Goal: Task Accomplishment & Management: Manage account settings

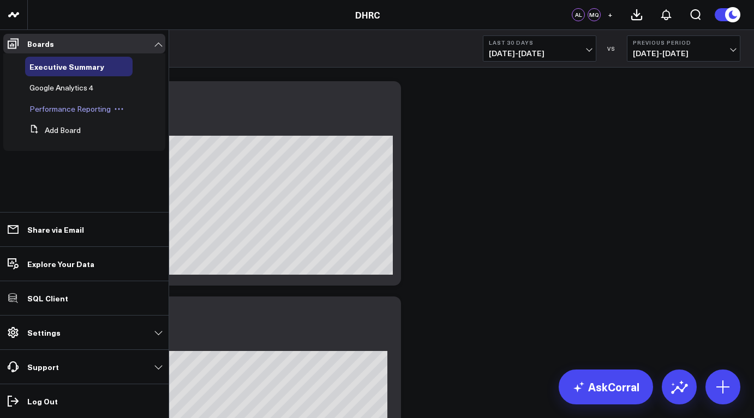
click at [68, 110] on span "Performance Reporting" at bounding box center [69, 109] width 81 height 10
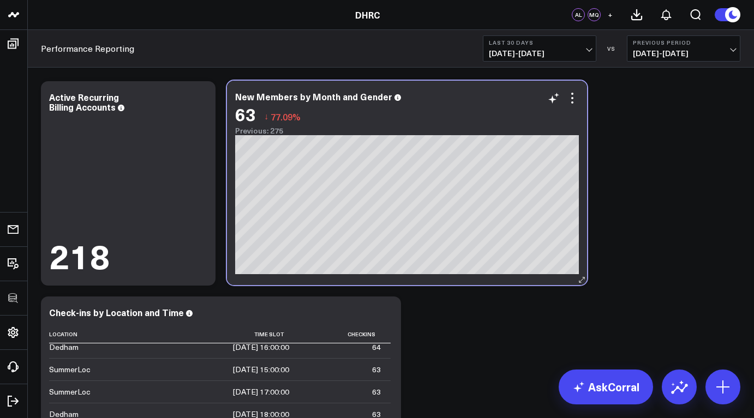
click at [572, 106] on div "63 ↓ 77.09%" at bounding box center [407, 114] width 344 height 20
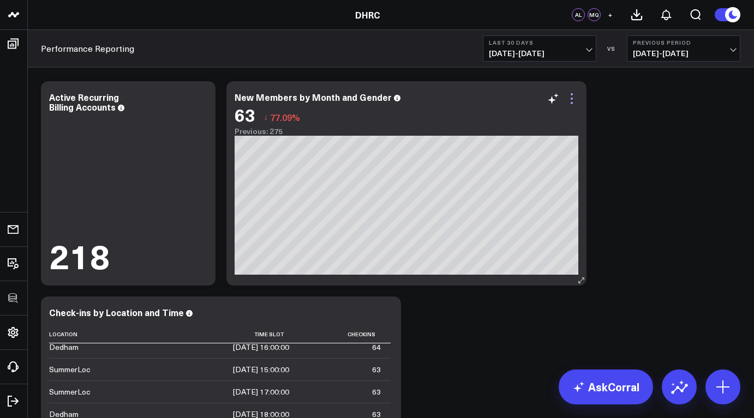
click at [574, 104] on icon at bounding box center [571, 98] width 13 height 13
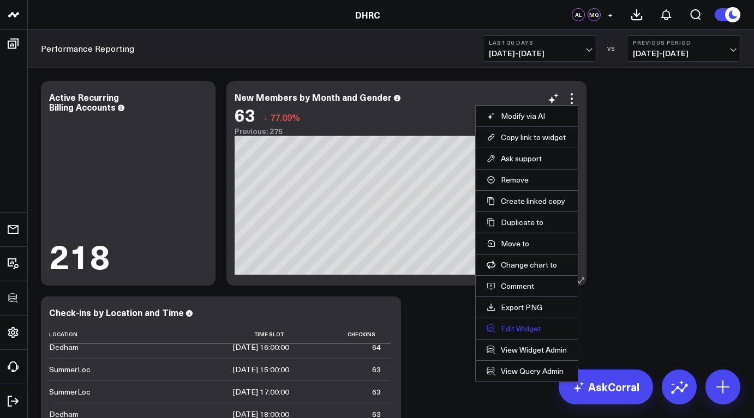
click at [533, 330] on button "Edit Widget" at bounding box center [526, 329] width 80 height 10
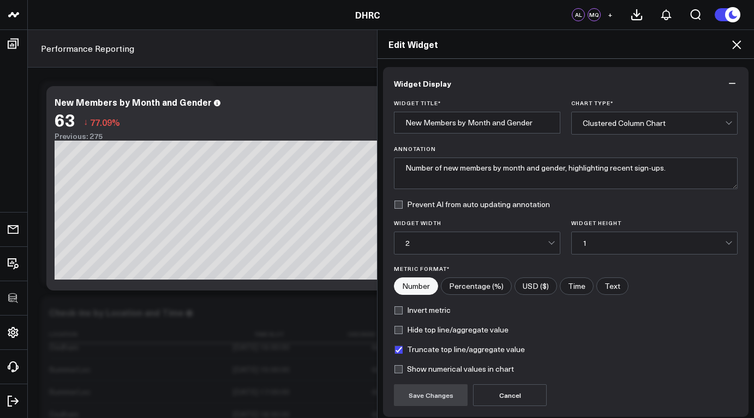
scroll to position [88, 0]
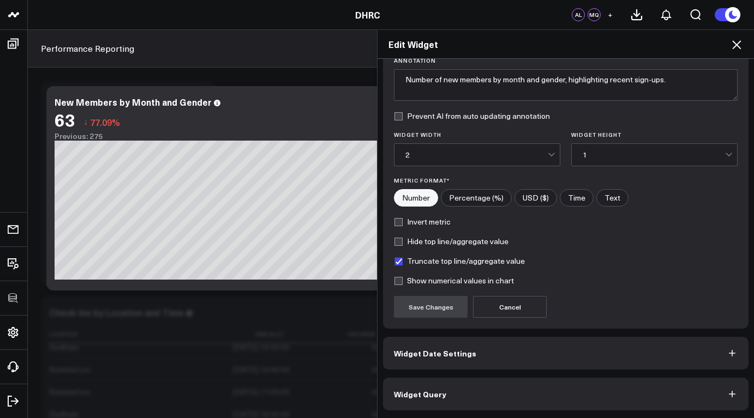
click at [432, 393] on span "Widget Query" at bounding box center [420, 394] width 52 height 9
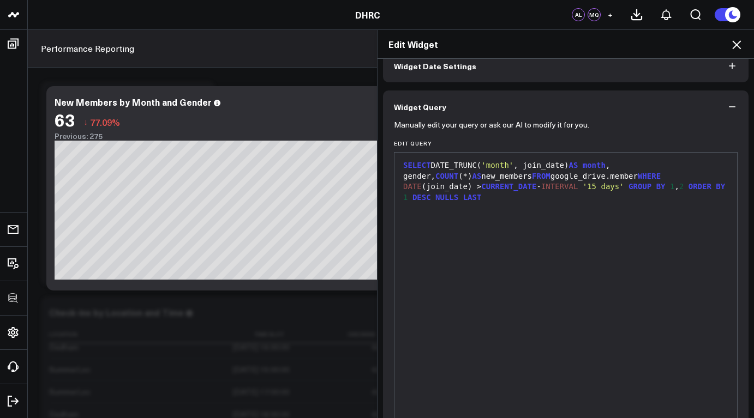
scroll to position [0, 0]
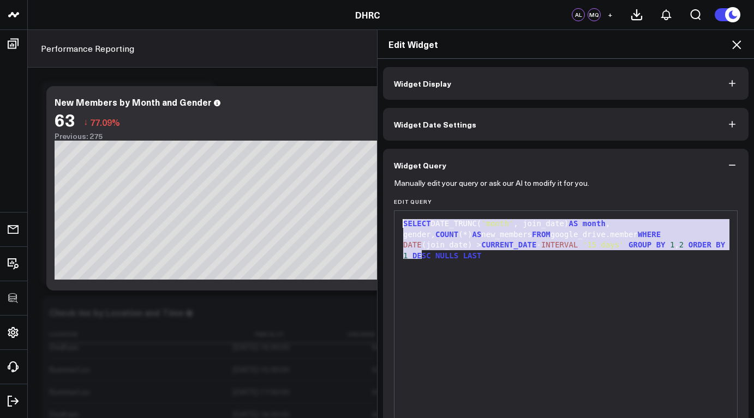
drag, startPoint x: 431, startPoint y: 257, endPoint x: 398, endPoint y: 222, distance: 49.0
click at [400, 222] on div "SELECT DATE_TRUNC( 'month' , join_date) AS month , gender, COUNT (*) AS new_mem…" at bounding box center [566, 240] width 332 height 43
copy div "SELECT DATE_TRUNC( 'month' , join_date) AS month , gender, COUNT (*) AS new_mem…"
click at [443, 298] on div "SELECT DATE_TRUNC( 'month' , join_date) AS month , gender, COUNT (*) AS new_mem…" at bounding box center [566, 346] width 332 height 261
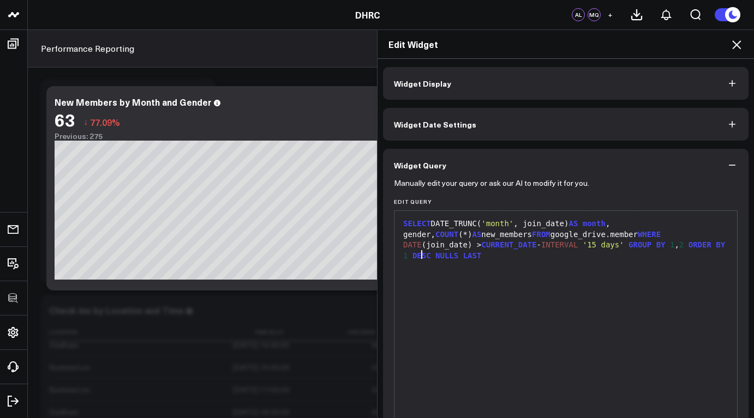
click at [737, 46] on icon at bounding box center [736, 44] width 13 height 13
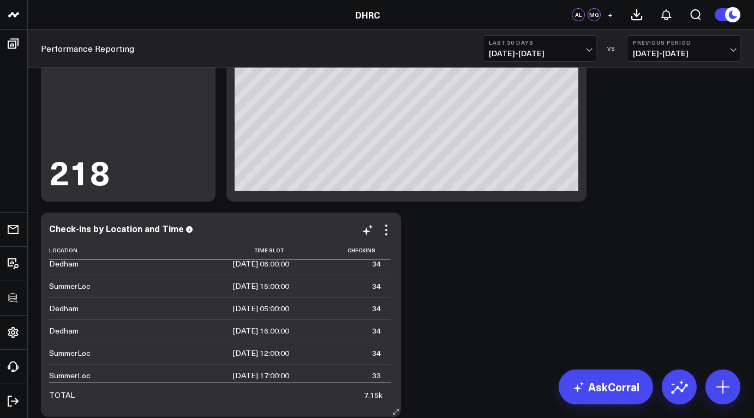
scroll to position [2249, 0]
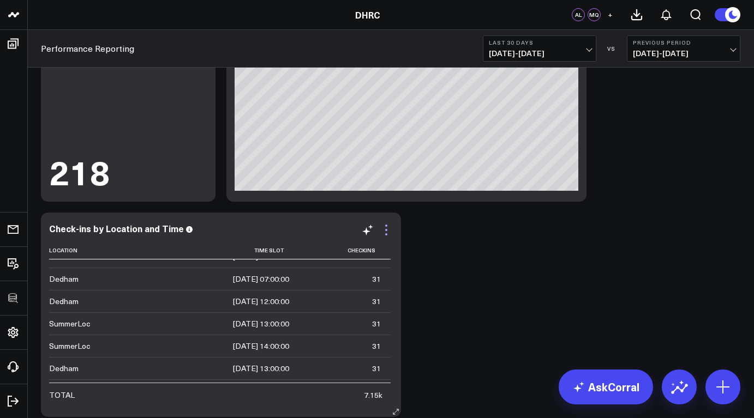
click at [384, 231] on icon at bounding box center [386, 230] width 13 height 13
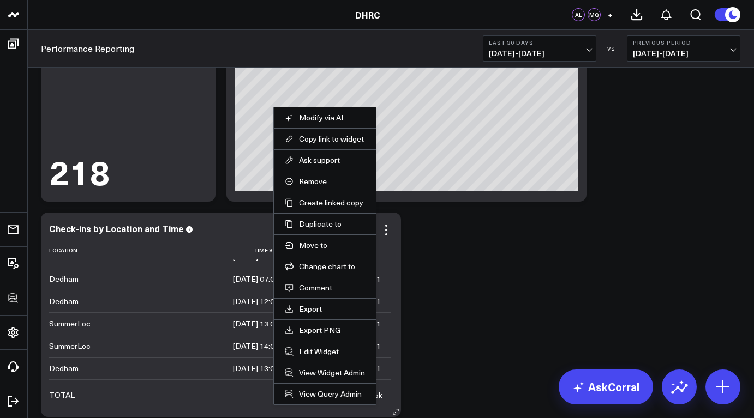
click at [328, 356] on li "Edit Widget" at bounding box center [325, 351] width 102 height 21
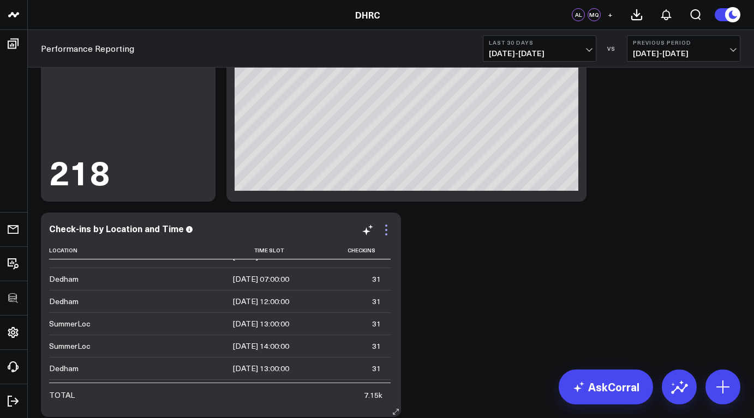
click at [384, 231] on icon at bounding box center [386, 230] width 13 height 13
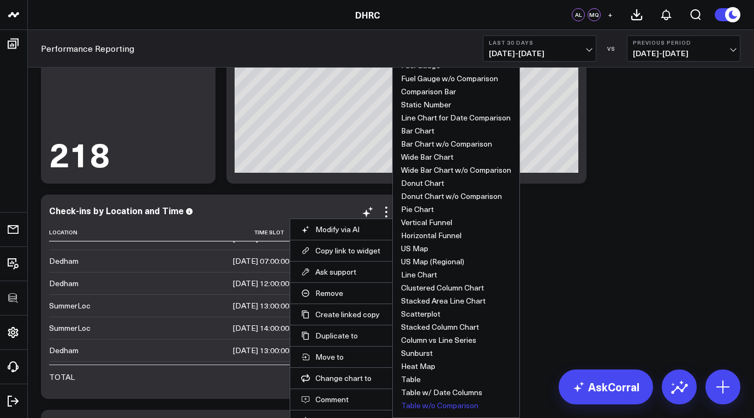
scroll to position [203, 0]
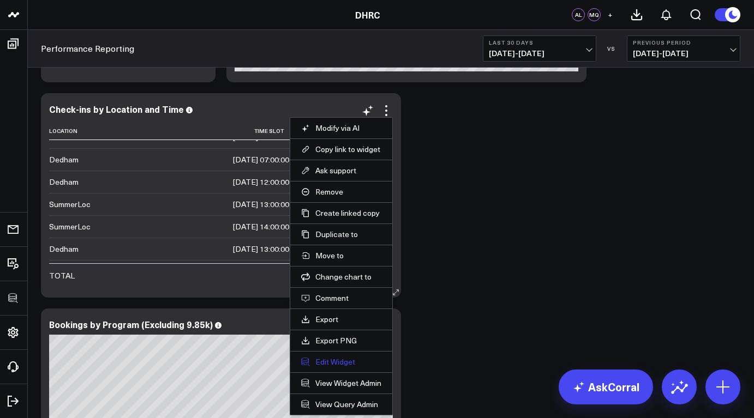
click at [352, 361] on button "Edit Widget" at bounding box center [341, 362] width 80 height 10
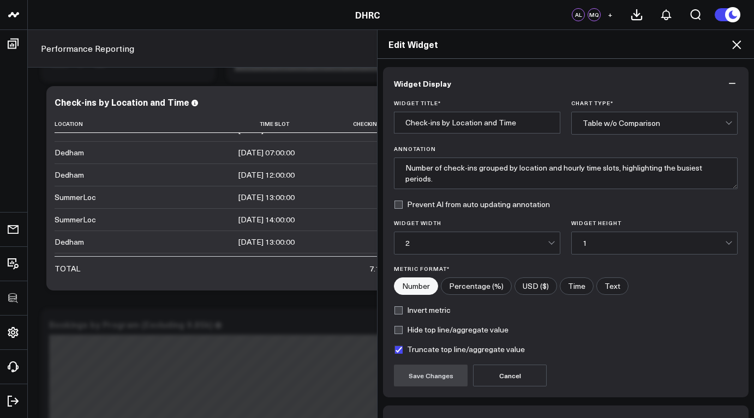
scroll to position [69, 0]
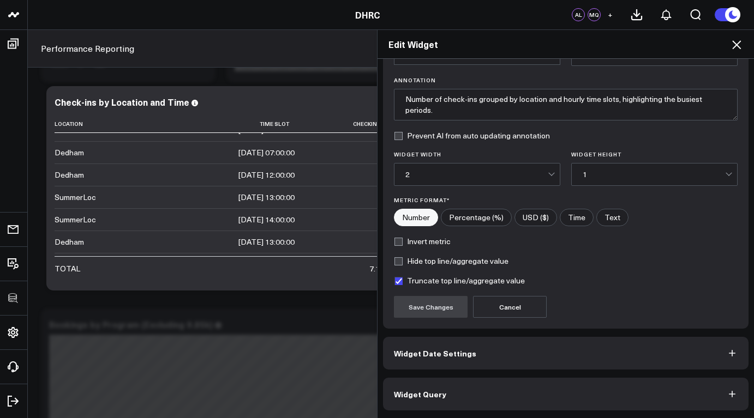
click at [497, 393] on button "Widget Query" at bounding box center [565, 394] width 365 height 33
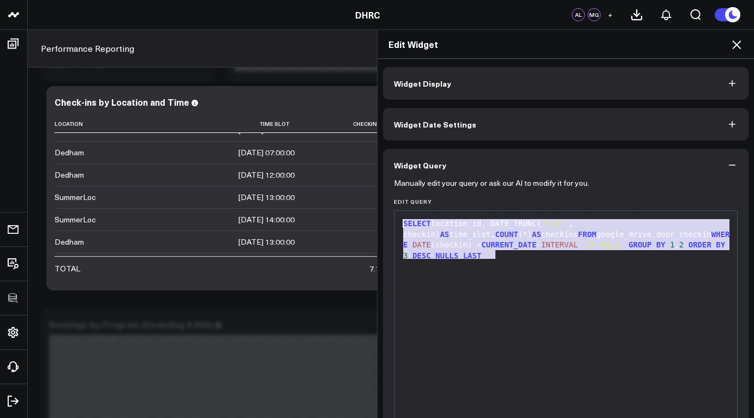
drag, startPoint x: 506, startPoint y: 252, endPoint x: 398, endPoint y: 220, distance: 113.2
click at [400, 220] on div "SELECT location_id, DATE_TRUNC( 'hour' , checkin) AS time_slot, COUNT (*) AS ch…" at bounding box center [566, 240] width 332 height 43
copy div "SELECT location_id, DATE_TRUNC( 'hour' , checkin) AS time_slot, COUNT (*) AS ch…"
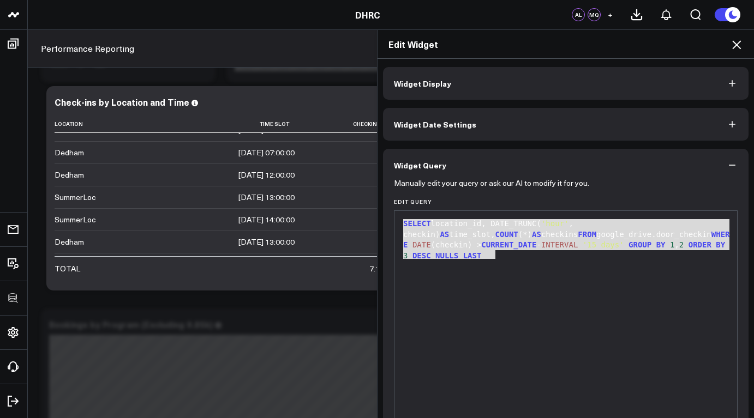
click at [403, 387] on div "SELECT location_id, DATE_TRUNC( 'hour' , checkin) AS time_slot, COUNT (*) AS ch…" at bounding box center [566, 346] width 332 height 261
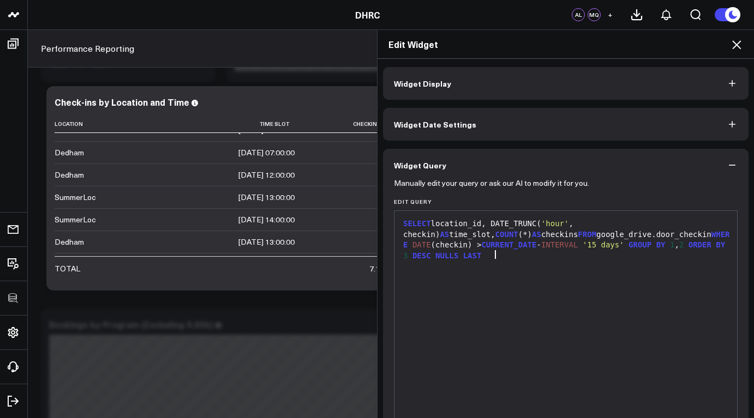
click at [733, 46] on icon at bounding box center [736, 44] width 13 height 13
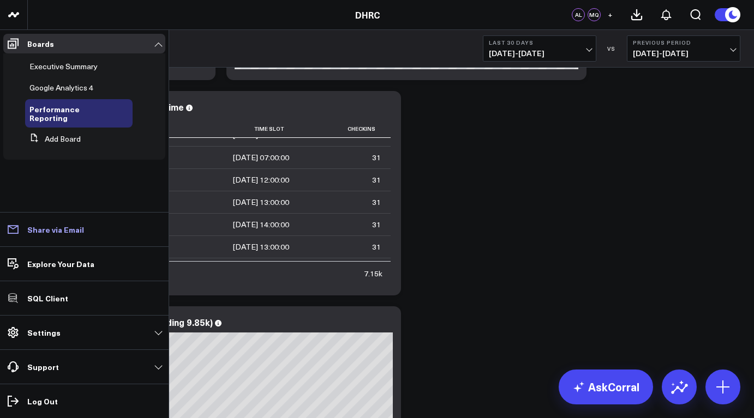
scroll to position [267, 0]
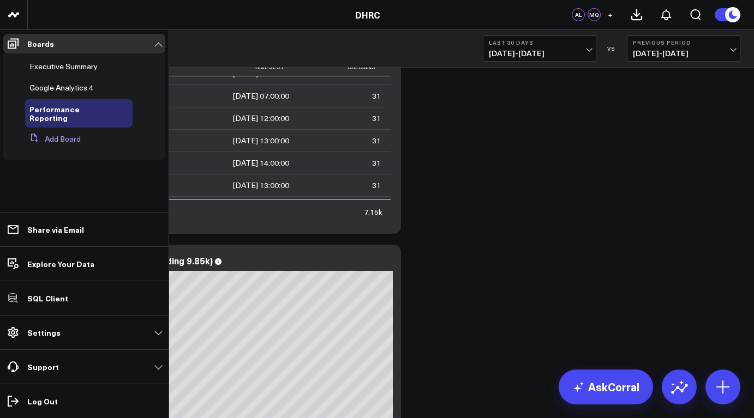
click at [67, 135] on button "Add Board" at bounding box center [53, 139] width 56 height 20
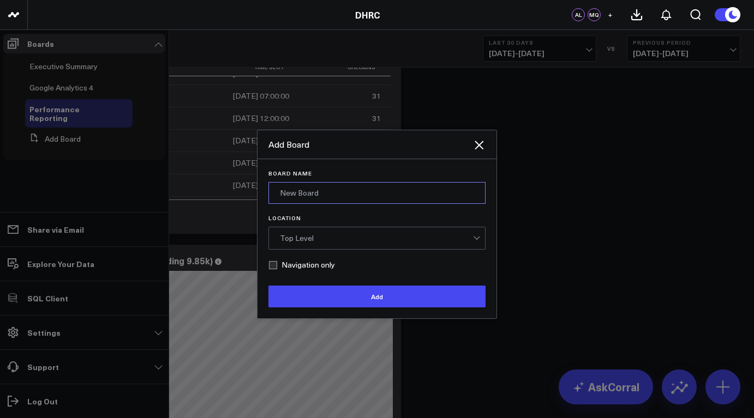
click at [305, 196] on input "Board Name" at bounding box center [376, 193] width 217 height 22
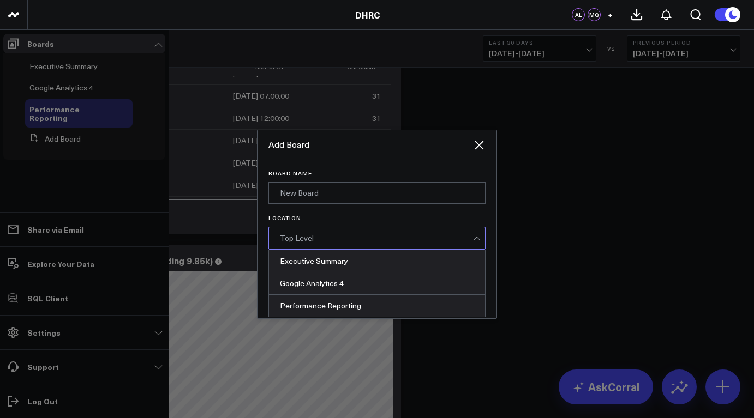
click at [309, 238] on div "Top Level" at bounding box center [376, 238] width 193 height 9
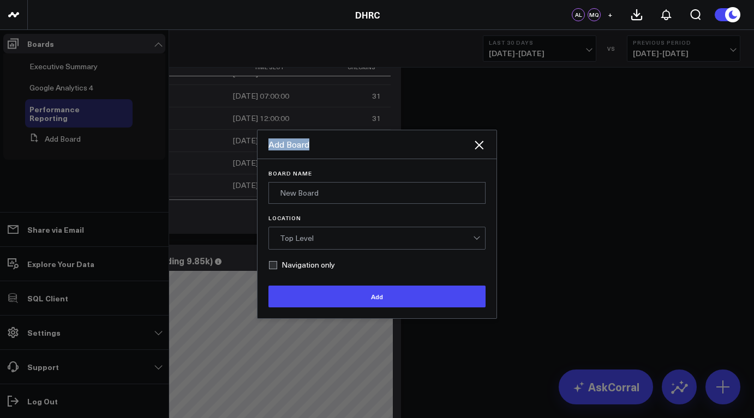
drag, startPoint x: 404, startPoint y: 146, endPoint x: 383, endPoint y: 89, distance: 59.9
click at [383, 89] on div "Add Board Board Name Location Top Level Navigation only Add" at bounding box center [377, 224] width 754 height 388
click at [479, 147] on icon at bounding box center [478, 145] width 13 height 13
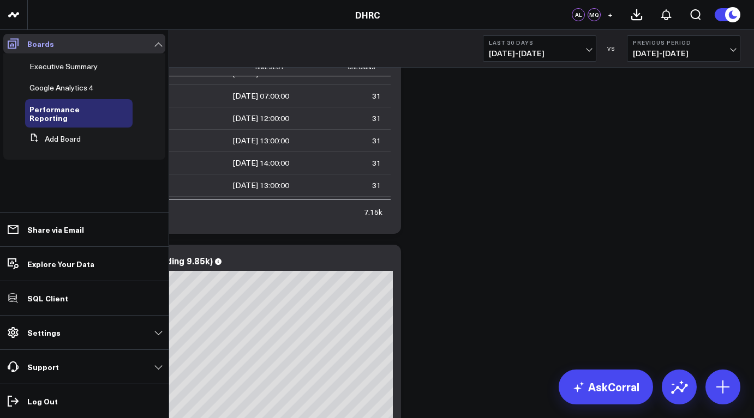
click at [91, 46] on link "Boards" at bounding box center [84, 44] width 162 height 20
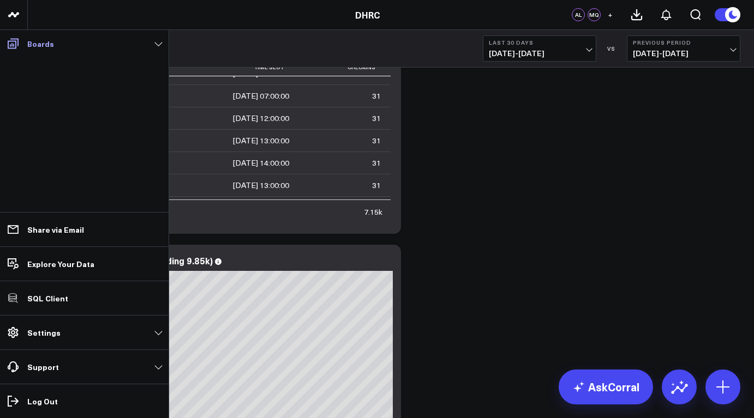
click at [90, 47] on link "Boards" at bounding box center [84, 44] width 162 height 20
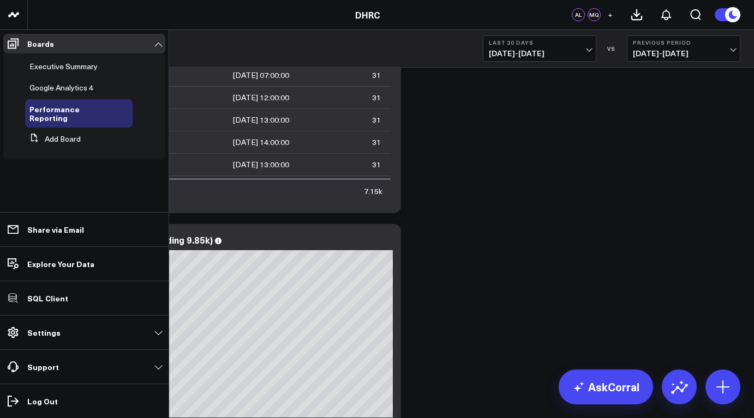
scroll to position [300, 0]
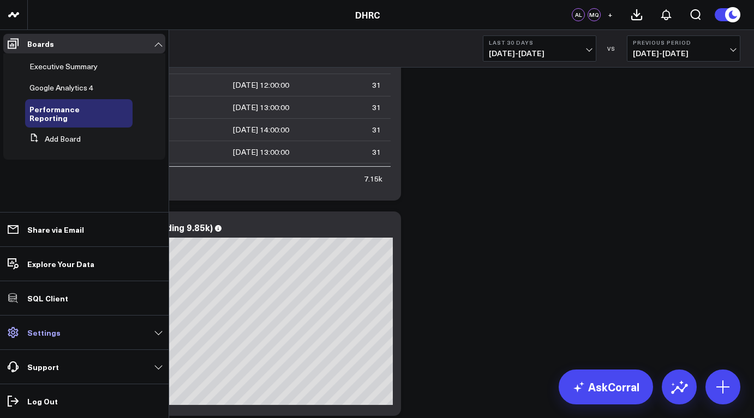
click at [67, 330] on link "Settings" at bounding box center [84, 333] width 162 height 20
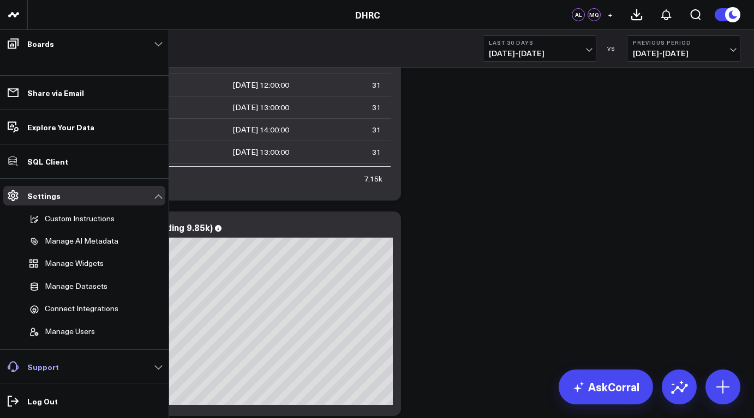
click at [65, 366] on link "Support" at bounding box center [84, 367] width 162 height 20
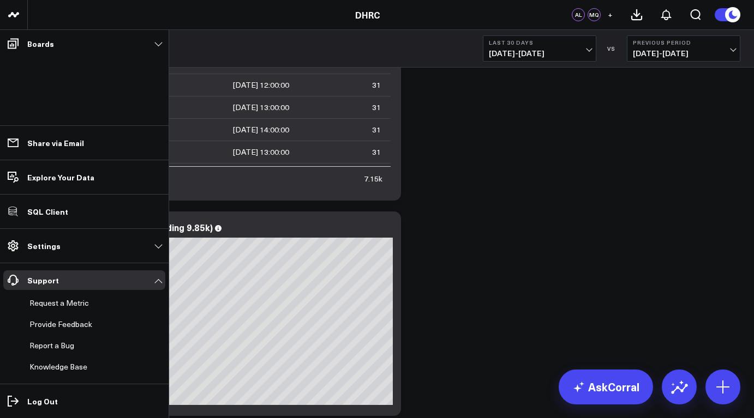
click at [60, 103] on ul "Boards Executive Summary Google Analytics 4 Performance Reporting Add Board Sha…" at bounding box center [84, 224] width 168 height 388
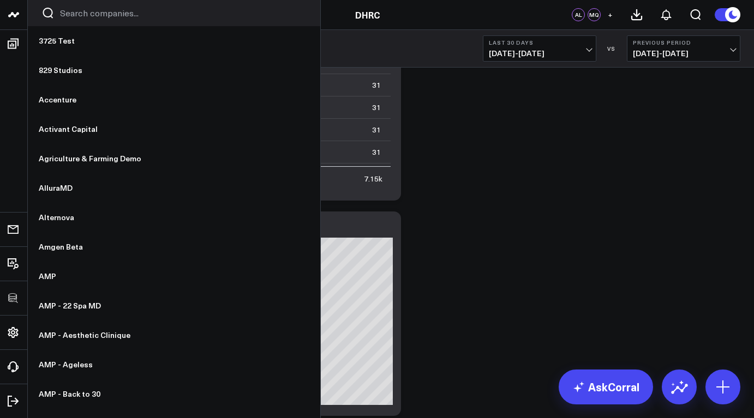
click at [20, 19] on link at bounding box center [14, 15] width 28 height 30
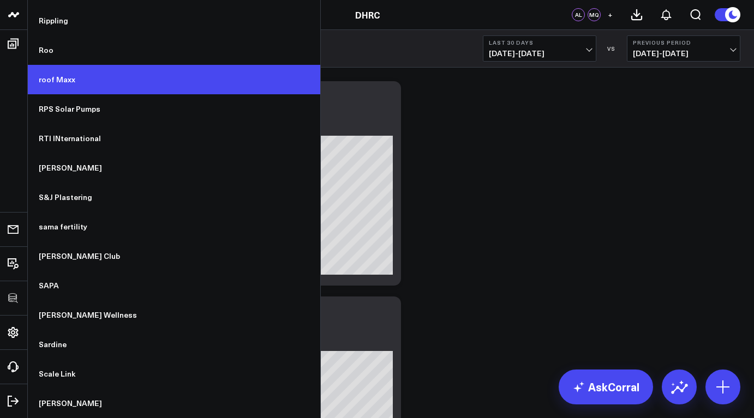
scroll to position [6848, 0]
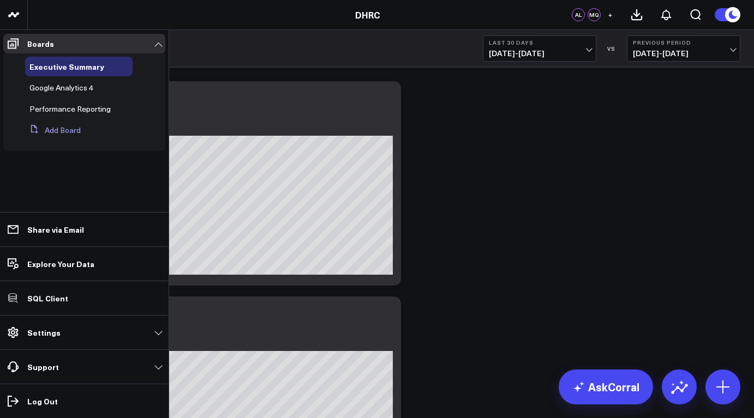
click at [61, 129] on button "Add Board" at bounding box center [53, 131] width 56 height 20
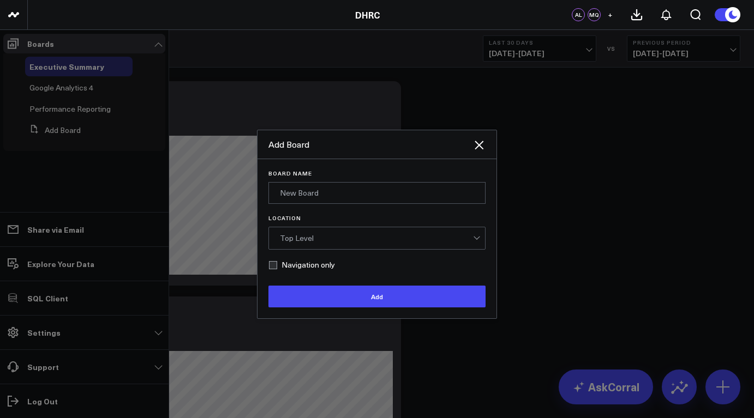
click at [315, 239] on div "Top Level" at bounding box center [376, 238] width 193 height 9
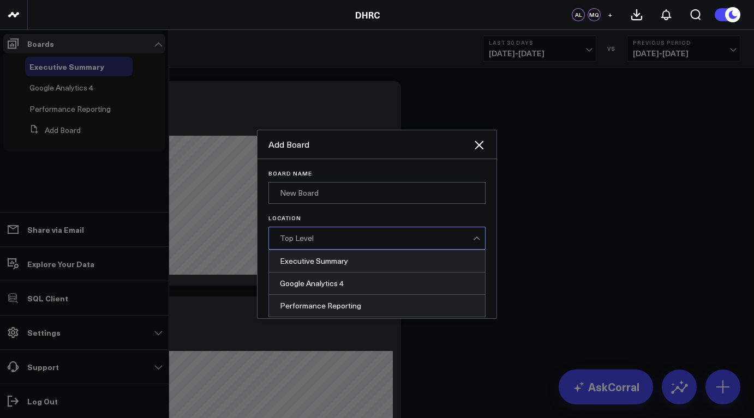
click at [327, 240] on div "Top Level" at bounding box center [376, 238] width 193 height 9
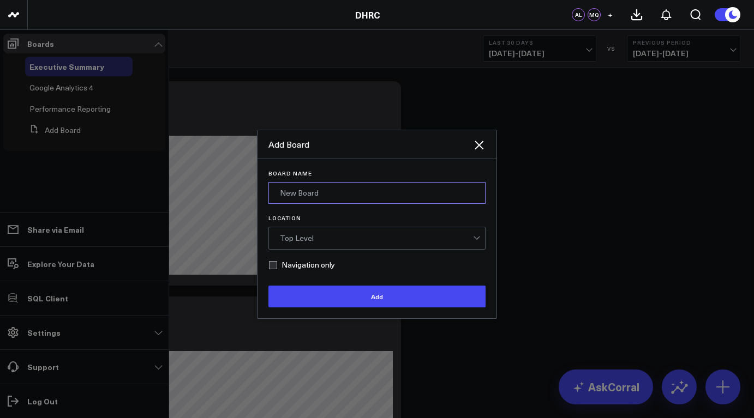
click at [322, 202] on input "Board Name" at bounding box center [376, 193] width 217 height 22
click at [484, 146] on icon at bounding box center [478, 145] width 13 height 13
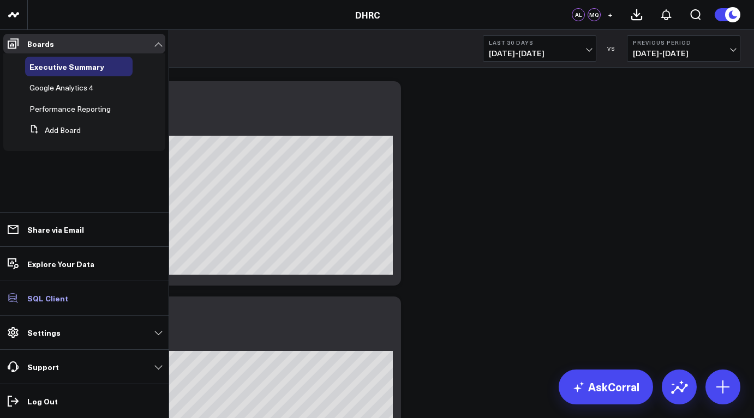
click at [49, 299] on p "SQL Client" at bounding box center [47, 298] width 41 height 9
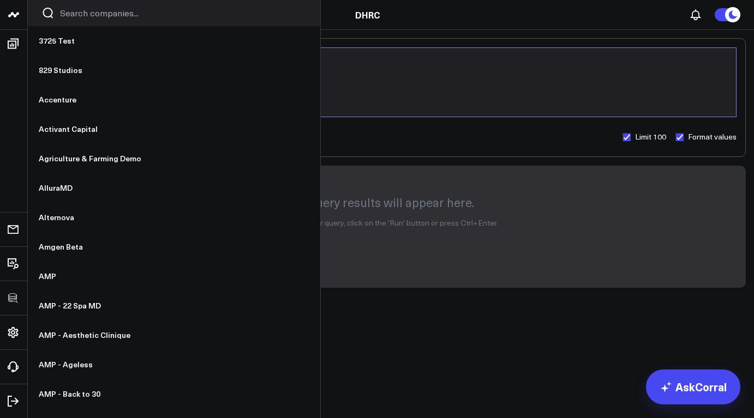
click at [15, 19] on icon at bounding box center [13, 14] width 13 height 13
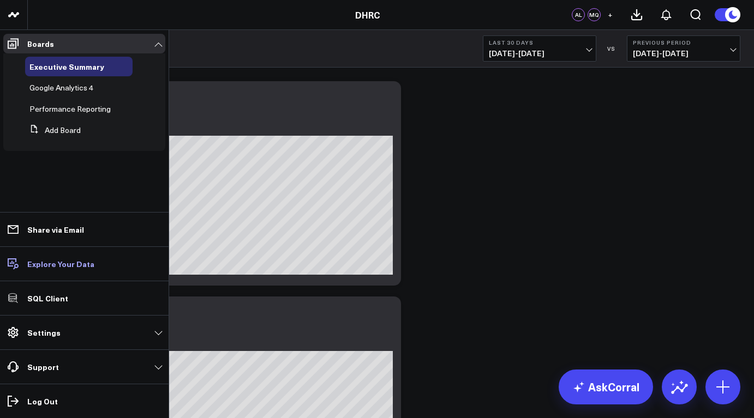
click at [19, 267] on icon at bounding box center [13, 263] width 13 height 13
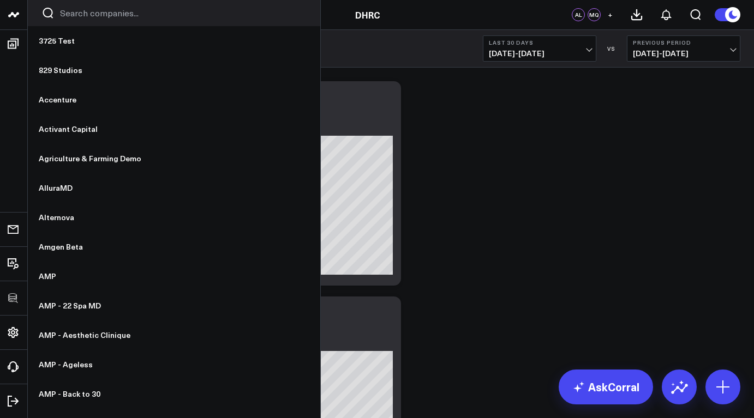
click at [16, 16] on use at bounding box center [13, 14] width 11 height 5
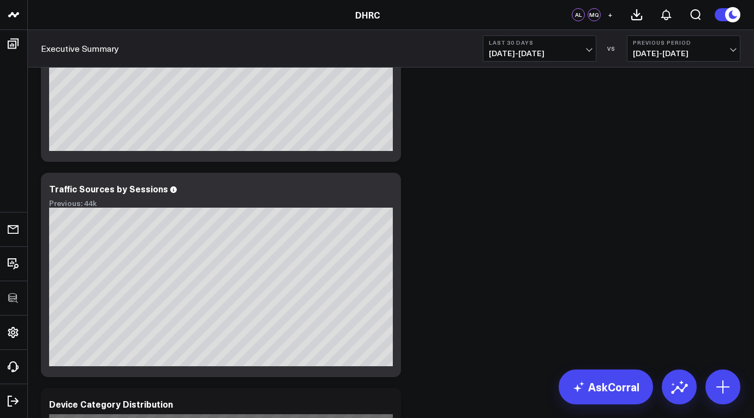
scroll to position [648, 0]
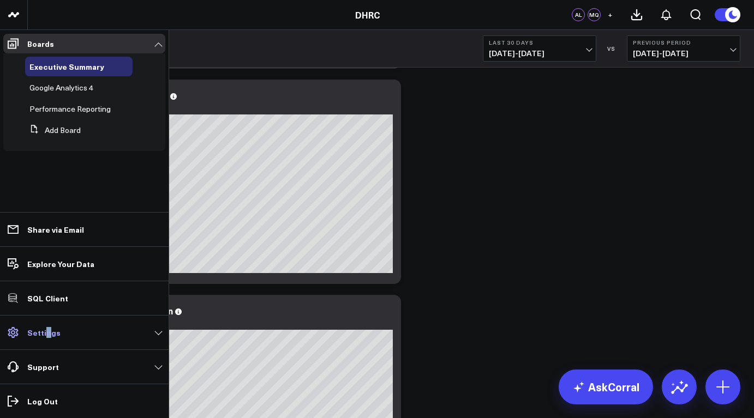
click at [47, 330] on p "Settings" at bounding box center [43, 332] width 33 height 9
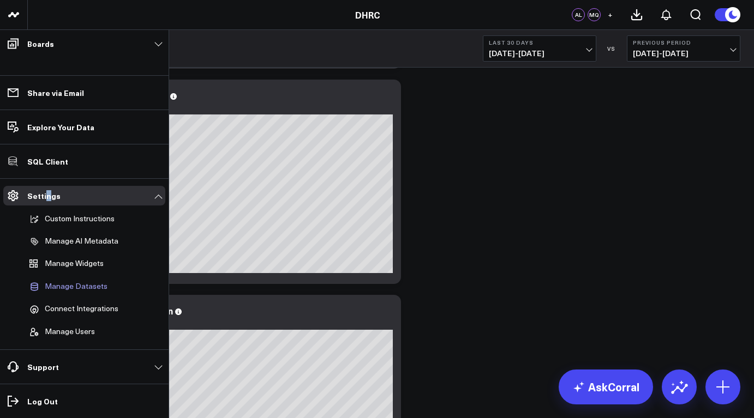
click at [80, 285] on span "Manage Datasets" at bounding box center [76, 287] width 63 height 10
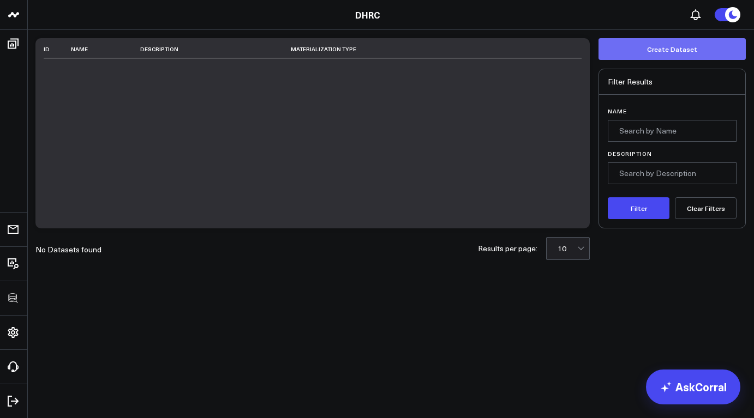
click at [693, 47] on button "Create Dataset" at bounding box center [671, 49] width 147 height 22
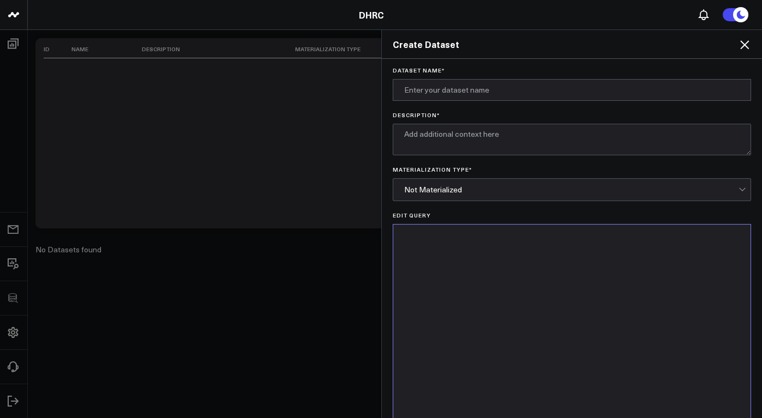
click at [745, 45] on icon at bounding box center [744, 44] width 9 height 9
